Goal: Check status: Check status

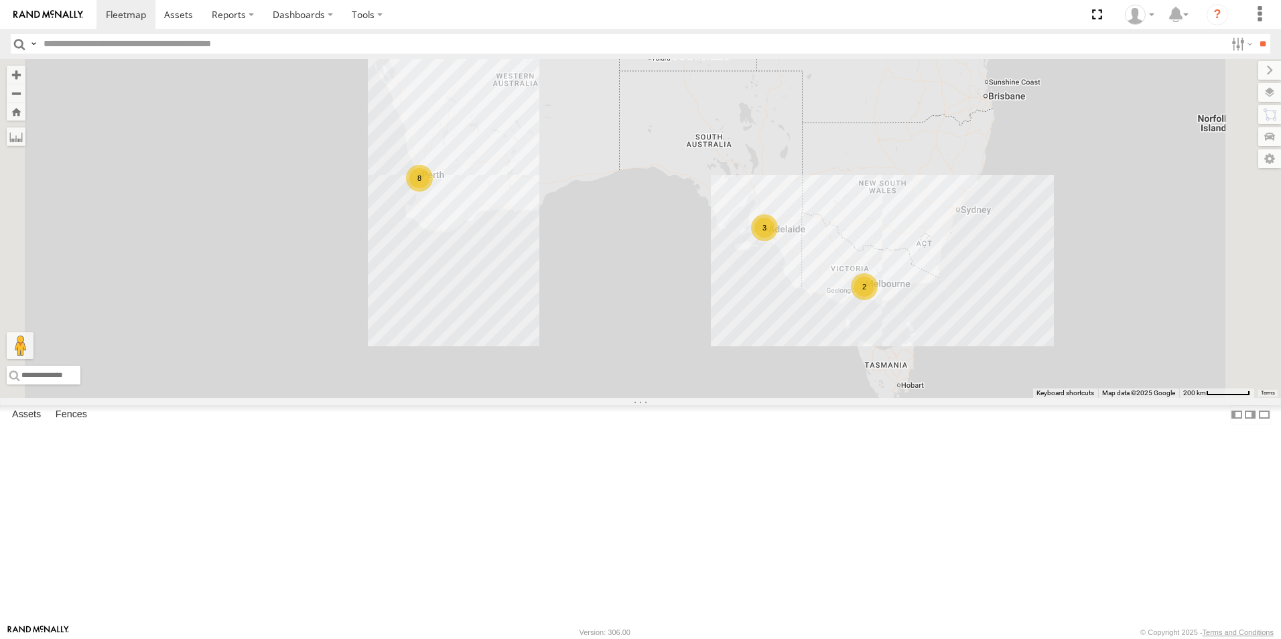
click at [0, 0] on link at bounding box center [0, 0] width 0 height 0
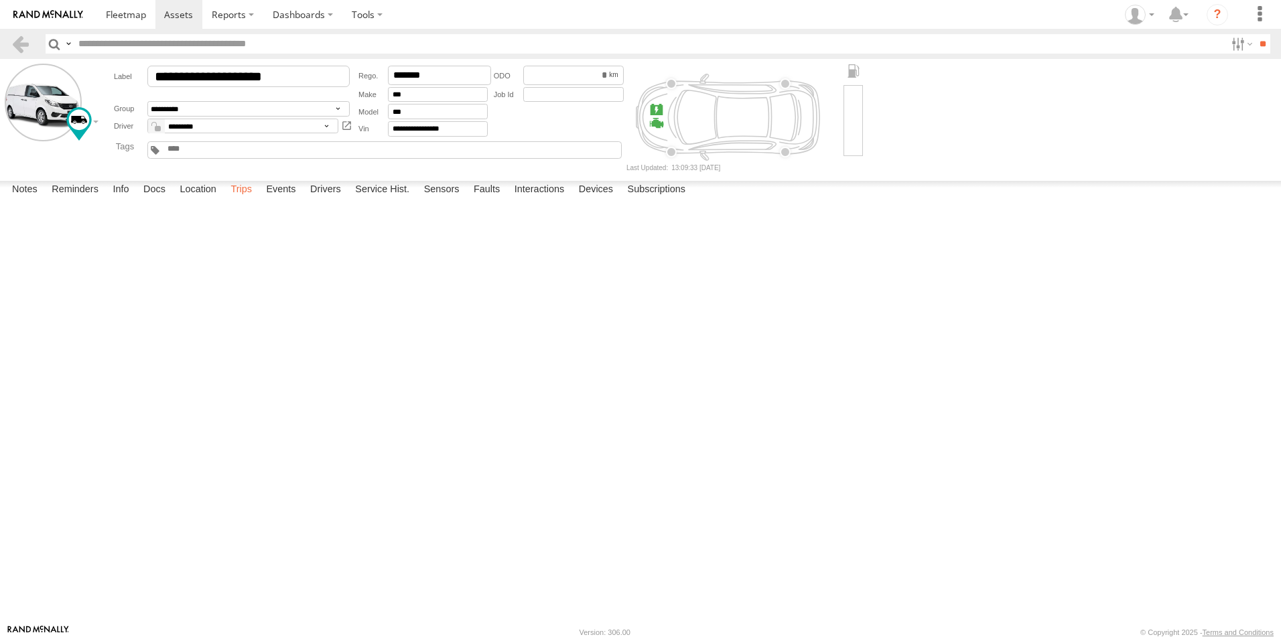
click at [250, 200] on label "Trips" at bounding box center [241, 190] width 35 height 19
click at [29, 58] on header "Search Query Asset ID Asset Label Registration Manufacturer Model VIN Job ID" at bounding box center [640, 44] width 1281 height 30
click at [11, 44] on link at bounding box center [20, 43] width 19 height 19
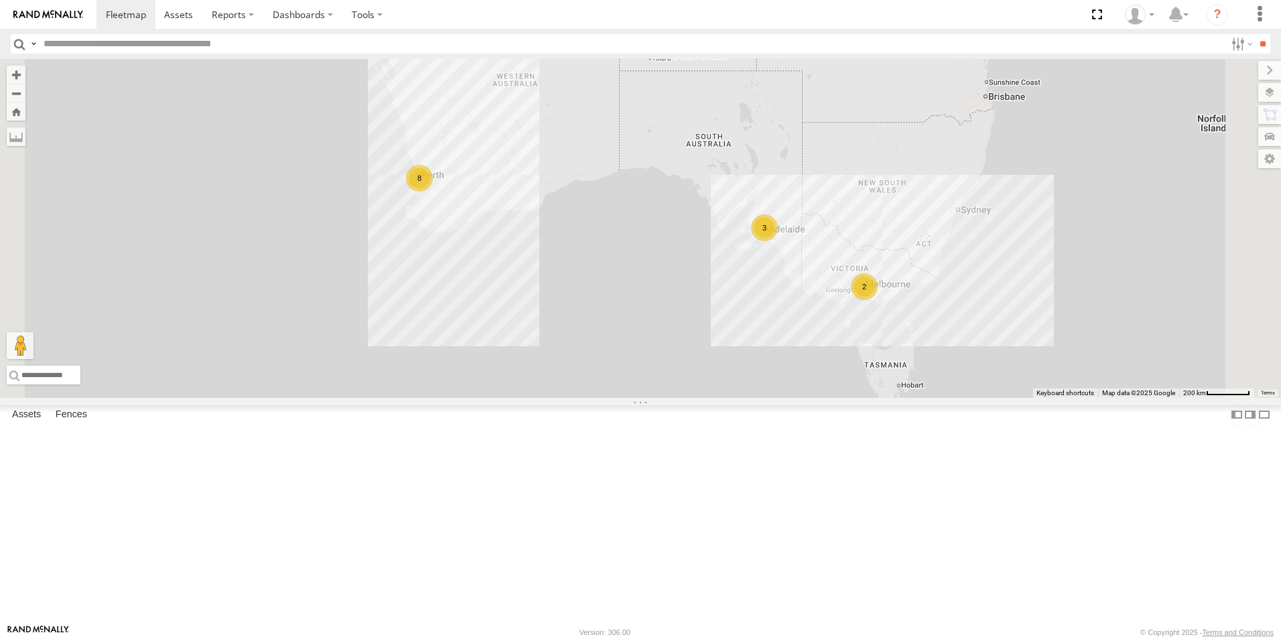
click at [0, 0] on link at bounding box center [0, 0] width 0 height 0
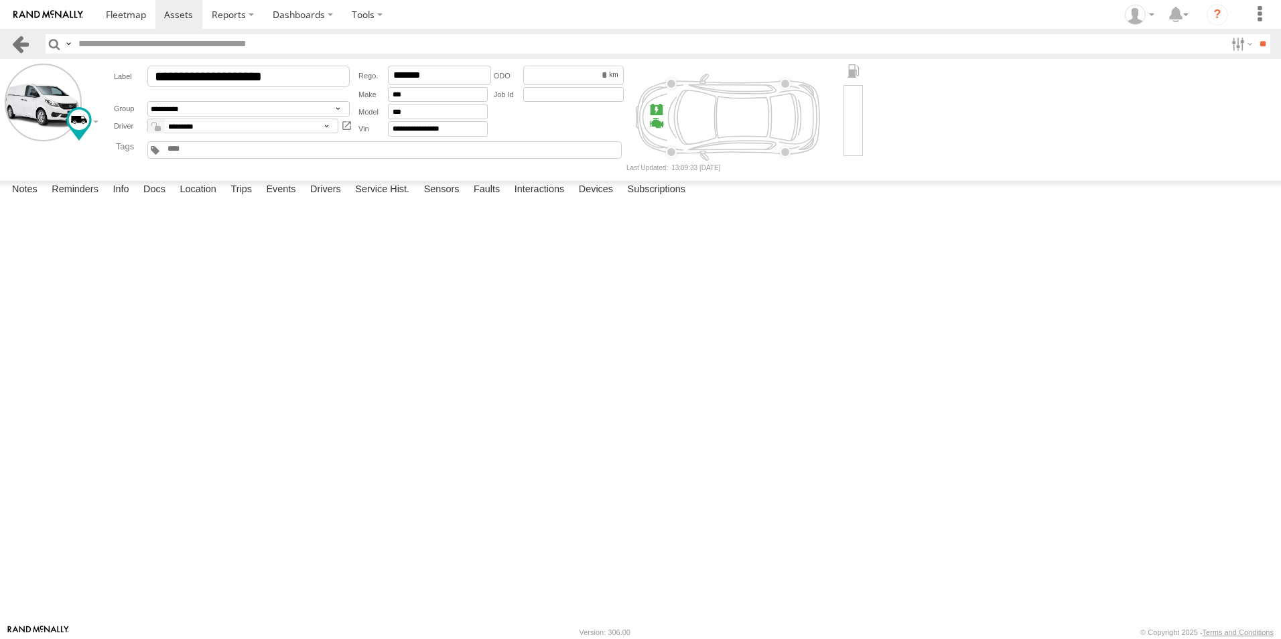
click at [29, 37] on link at bounding box center [20, 43] width 19 height 19
